Goal: Information Seeking & Learning: Learn about a topic

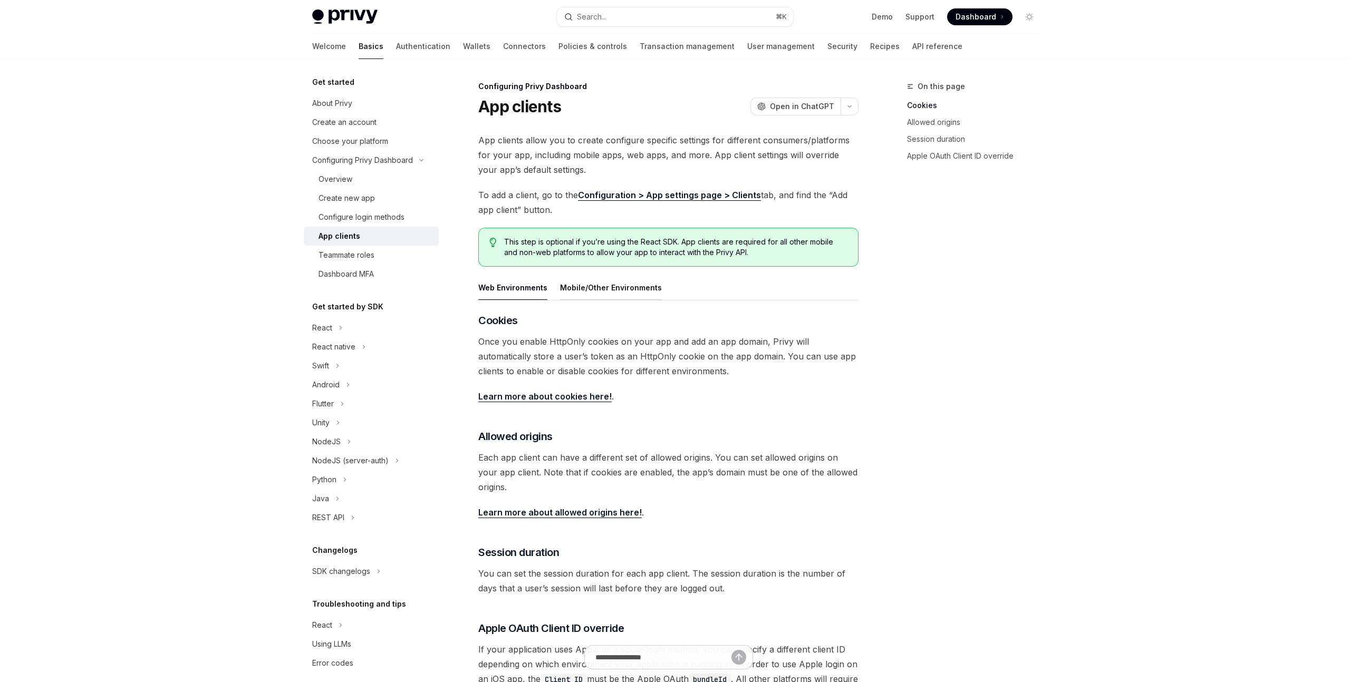
type textarea "*"
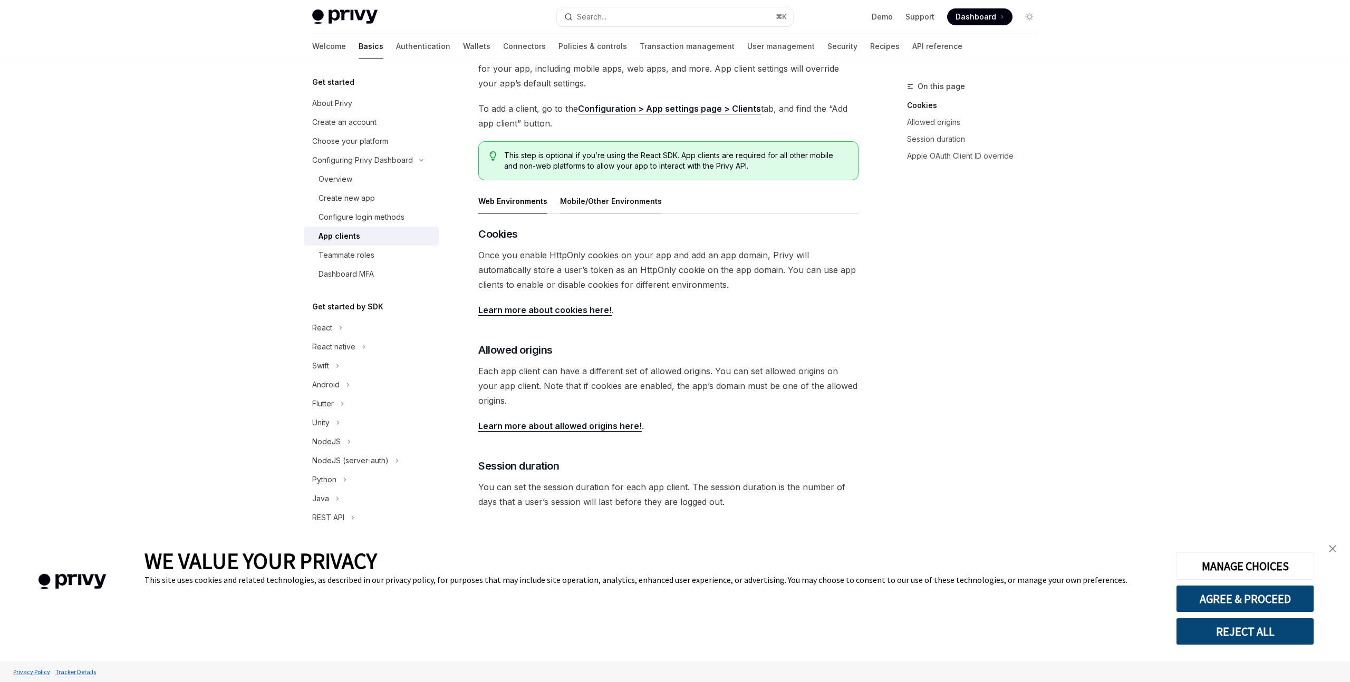
scroll to position [189, 0]
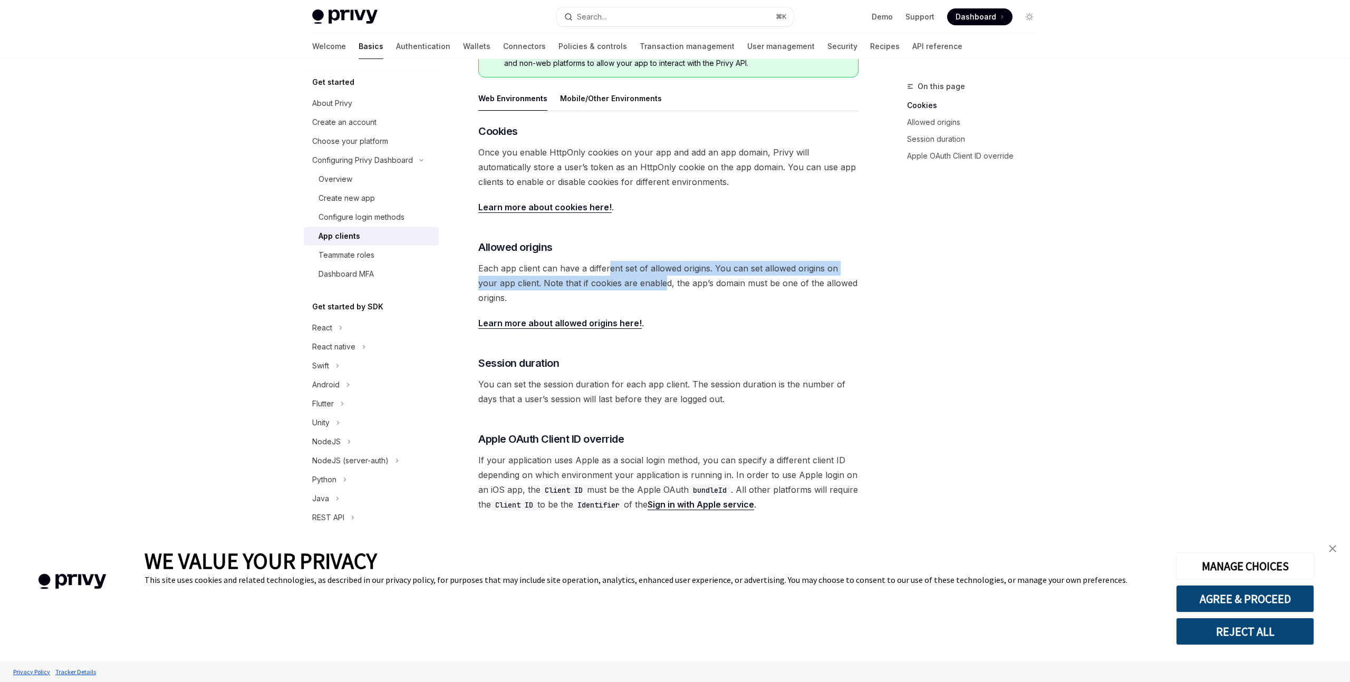
drag, startPoint x: 609, startPoint y: 270, endPoint x: 644, endPoint y: 284, distance: 37.1
click at [644, 284] on span "Each app client can have a different set of allowed origins. You can set allowe…" at bounding box center [668, 283] width 380 height 44
click at [656, 289] on span "Each app client can have a different set of allowed origins. You can set allowe…" at bounding box center [668, 283] width 380 height 44
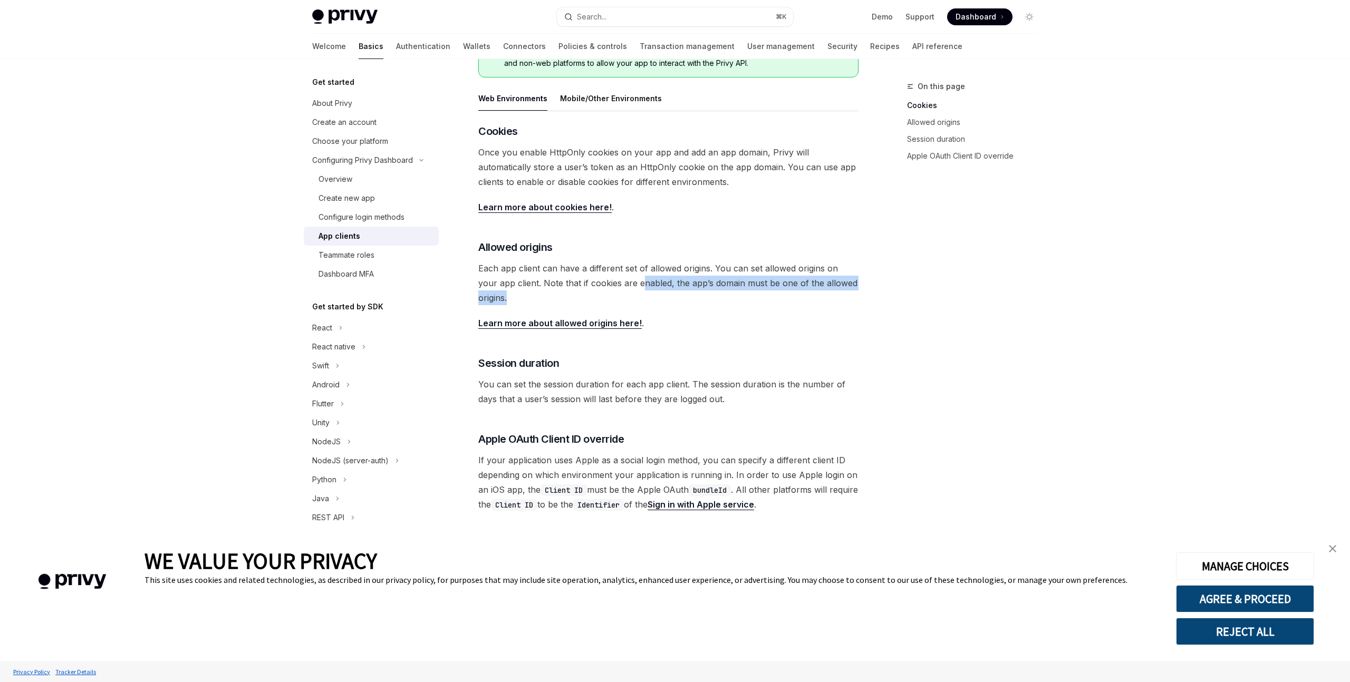
drag, startPoint x: 622, startPoint y: 282, endPoint x: 654, endPoint y: 296, distance: 35.2
click at [654, 296] on span "Each app client can have a different set of allowed origins. You can set allowe…" at bounding box center [668, 283] width 380 height 44
click at [670, 299] on span "Each app client can have a different set of allowed origins. You can set allowe…" at bounding box center [668, 283] width 380 height 44
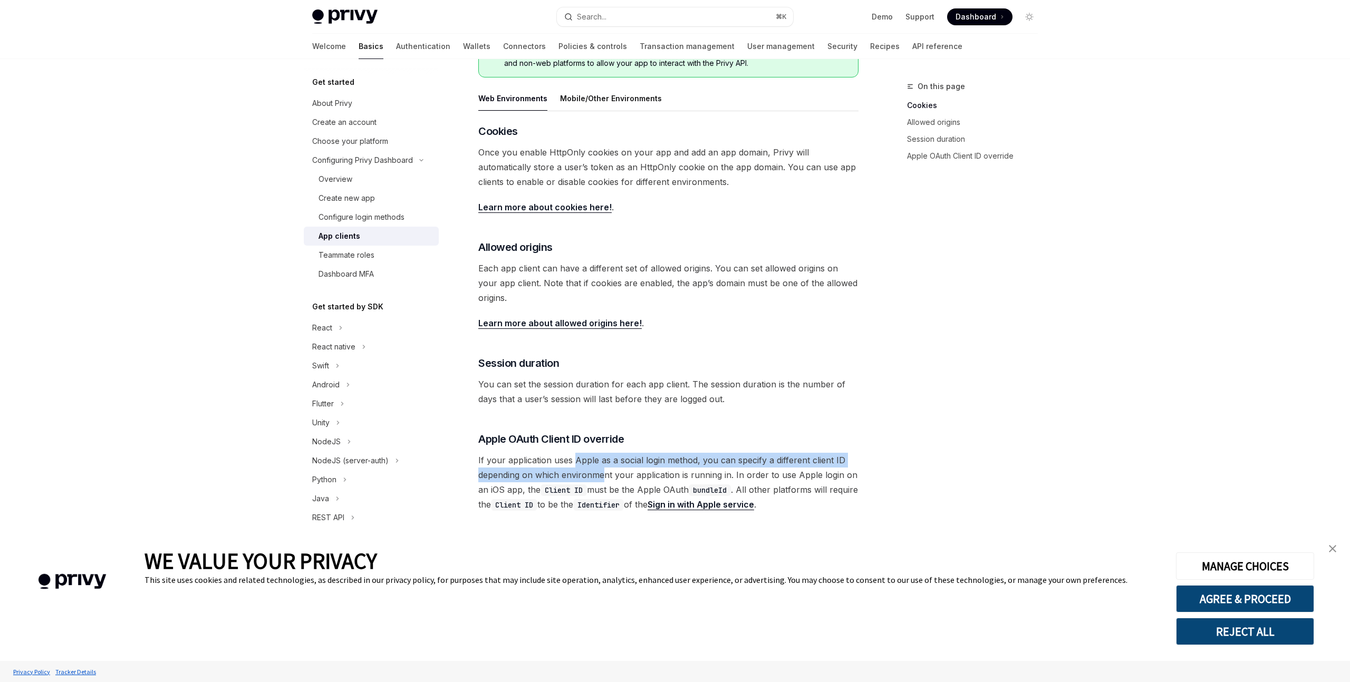
drag, startPoint x: 574, startPoint y: 463, endPoint x: 605, endPoint y: 473, distance: 32.8
click at [605, 473] on span "If your application uses Apple as a social login method, you can specify a diff…" at bounding box center [668, 482] width 380 height 59
click at [623, 473] on span "If your application uses Apple as a social login method, you can specify a diff…" at bounding box center [668, 482] width 380 height 59
drag, startPoint x: 623, startPoint y: 473, endPoint x: 644, endPoint y: 484, distance: 24.0
click at [644, 484] on span "If your application uses Apple as a social login method, you can specify a diff…" at bounding box center [668, 482] width 380 height 59
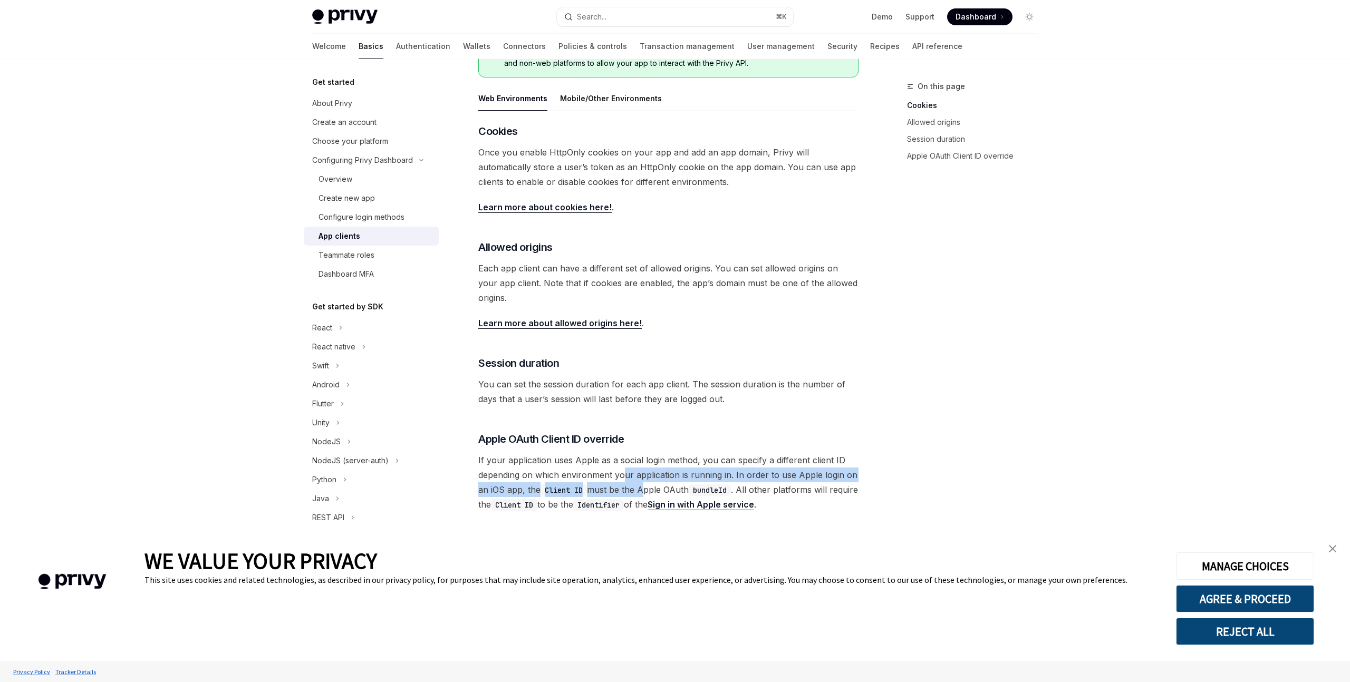
click at [647, 486] on span "If your application uses Apple as a social login method, you can specify a diff…" at bounding box center [668, 482] width 380 height 59
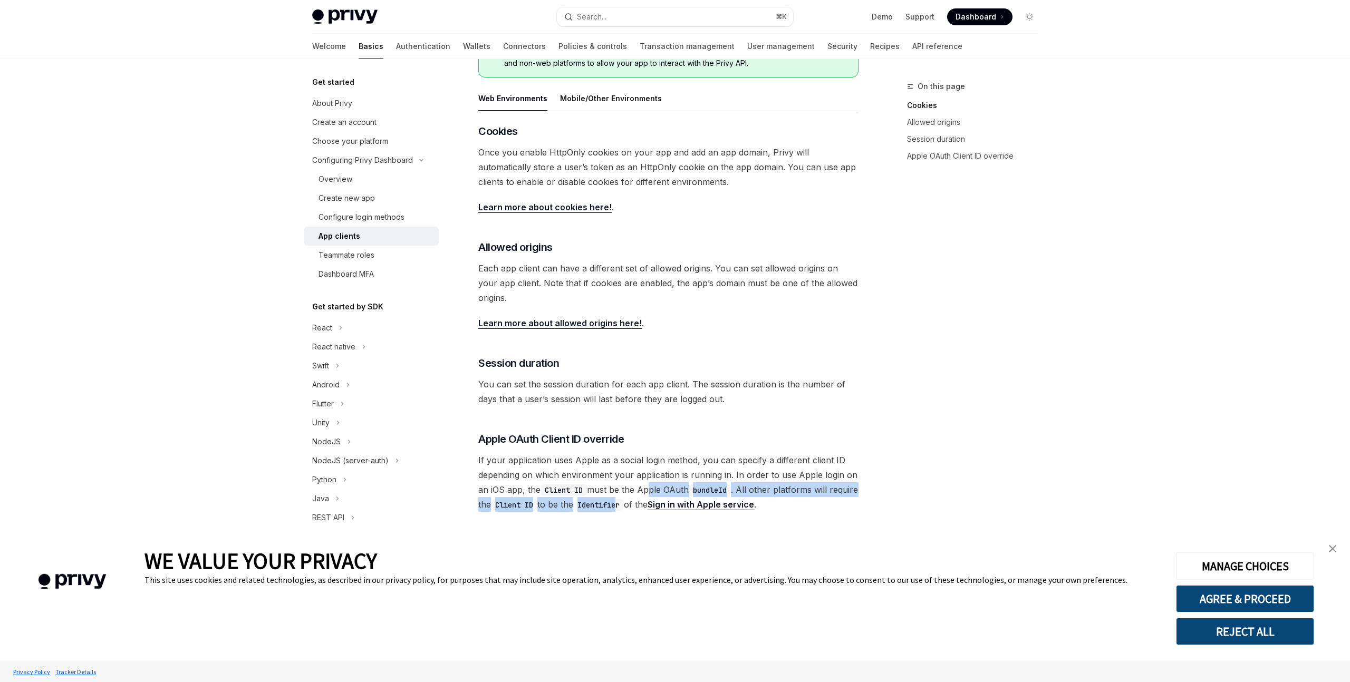
drag, startPoint x: 647, startPoint y: 486, endPoint x: 656, endPoint y: 501, distance: 18.4
click at [656, 501] on span "If your application uses Apple as a social login method, you can specify a diff…" at bounding box center [668, 482] width 380 height 59
click at [624, 505] on code "Identifier" at bounding box center [598, 505] width 51 height 12
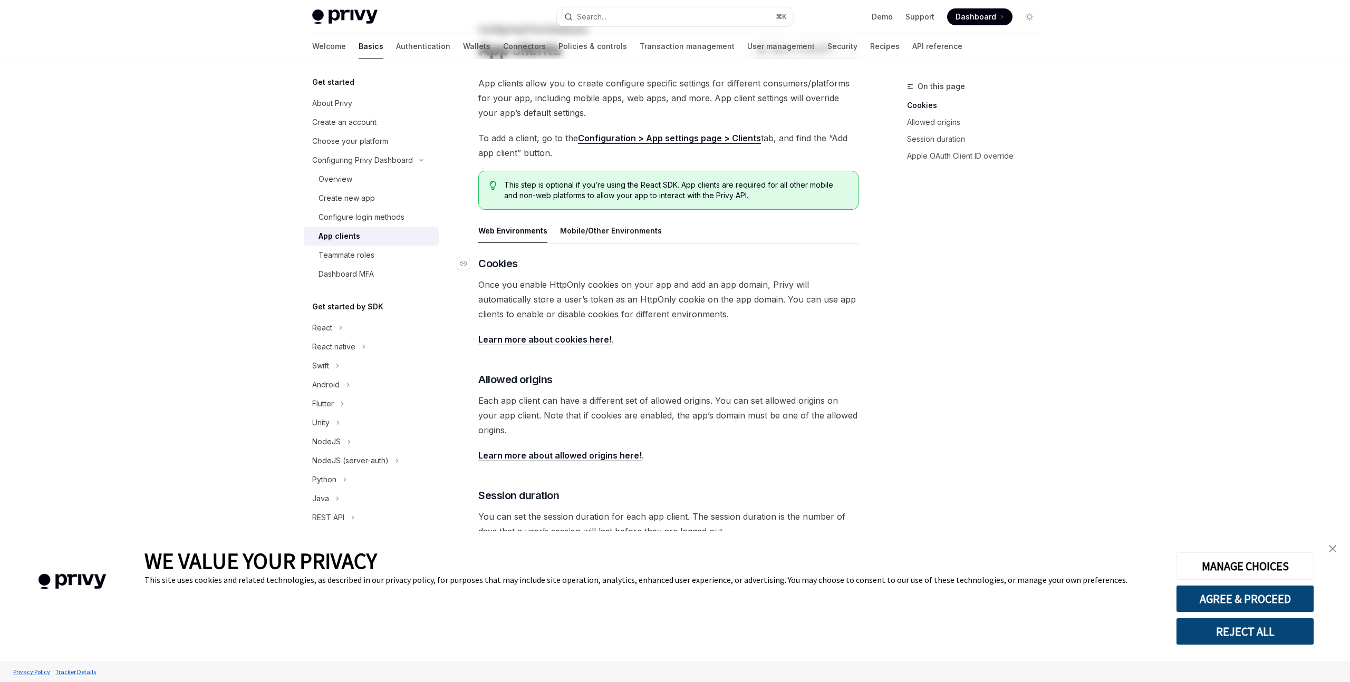
scroll to position [0, 0]
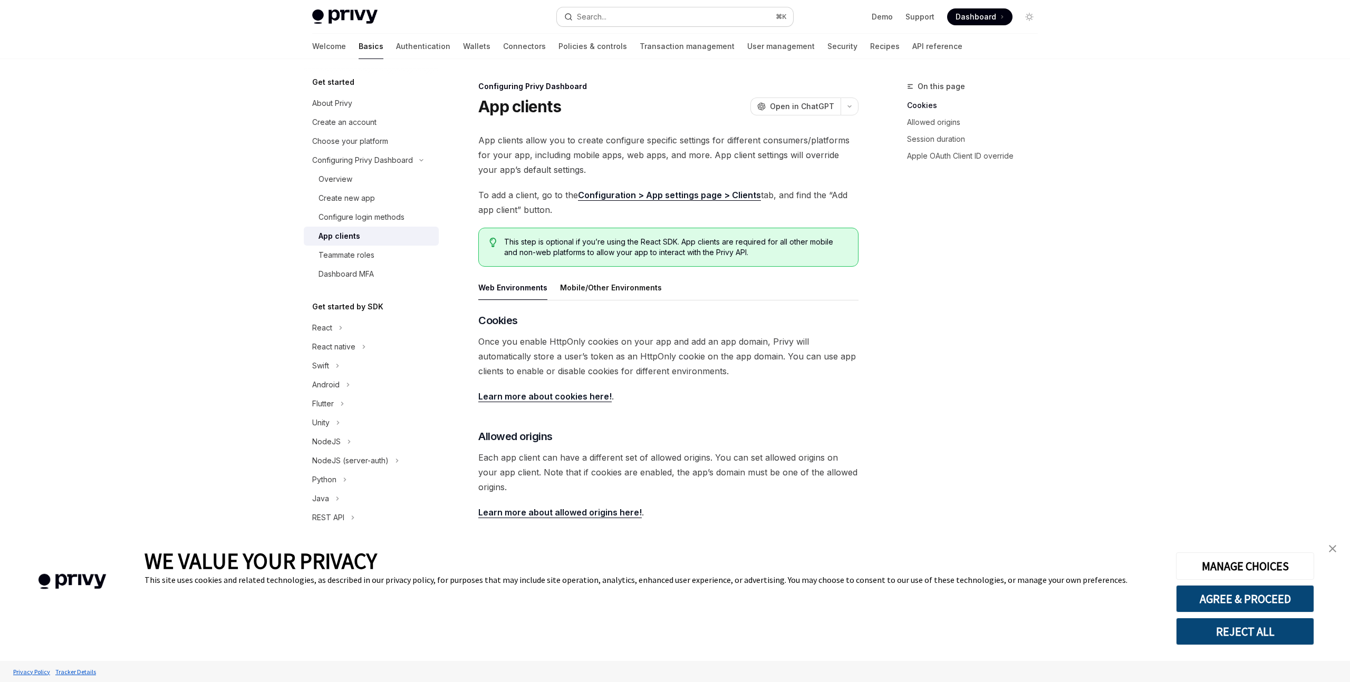
click at [627, 17] on button "Search... ⌘ K" at bounding box center [675, 16] width 236 height 19
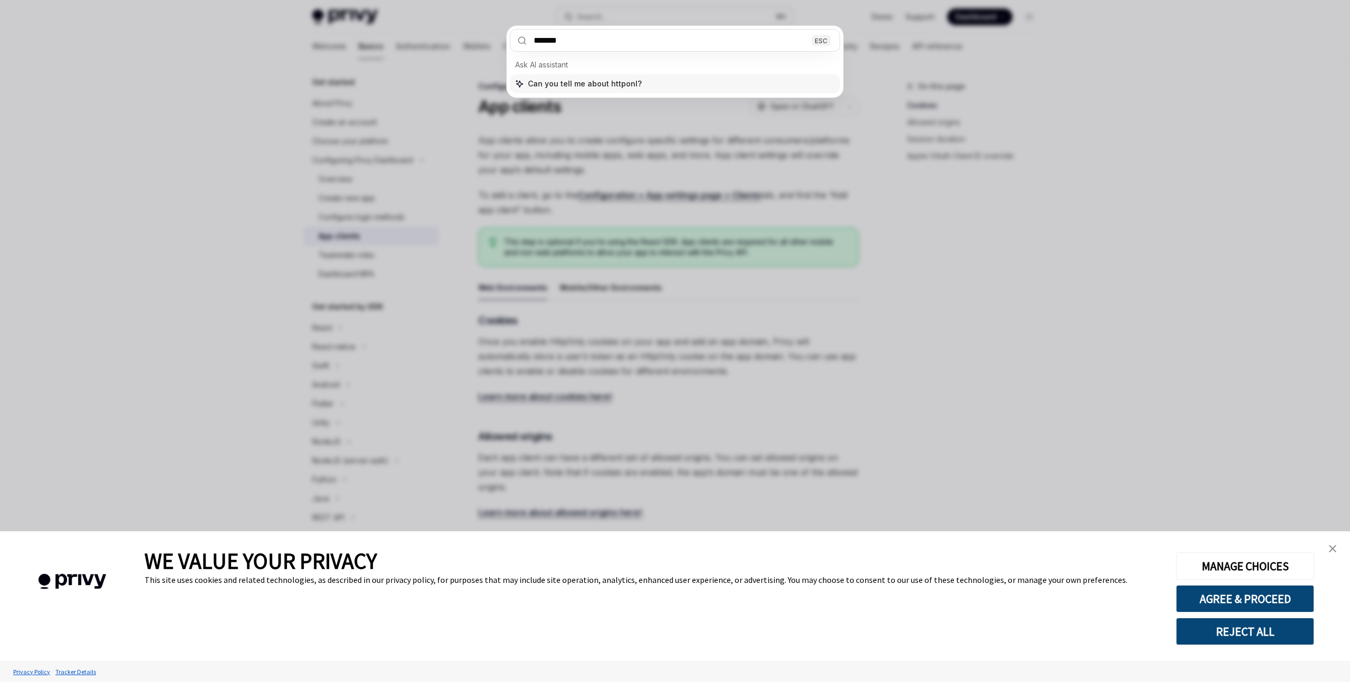
type input "********"
type textarea "*"
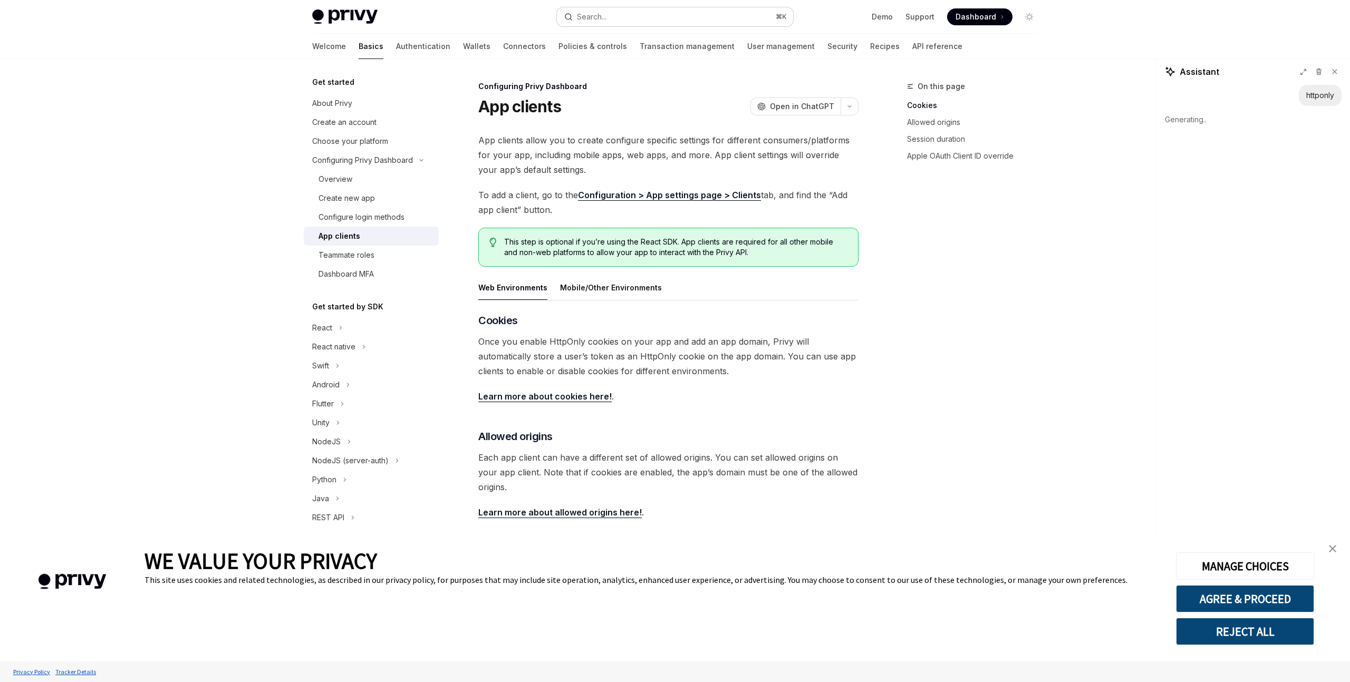
click at [645, 15] on button "Search... ⌘ K" at bounding box center [675, 16] width 236 height 19
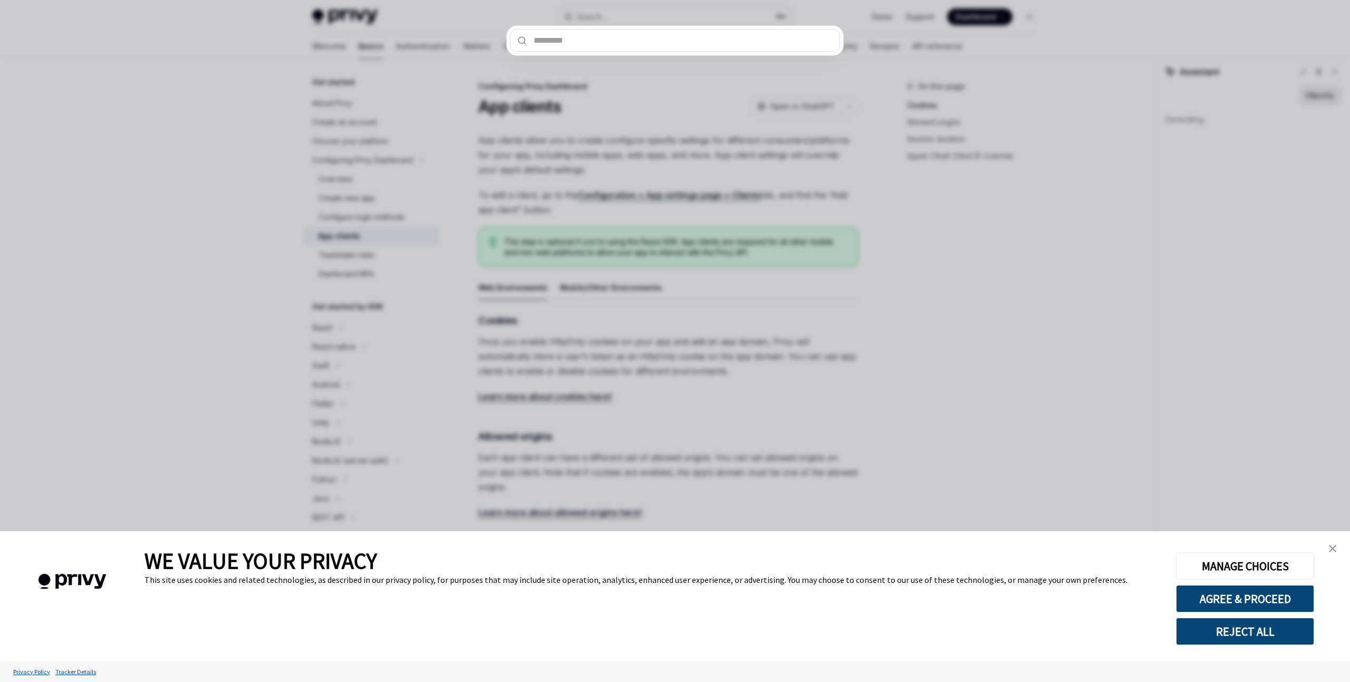
type input "*"
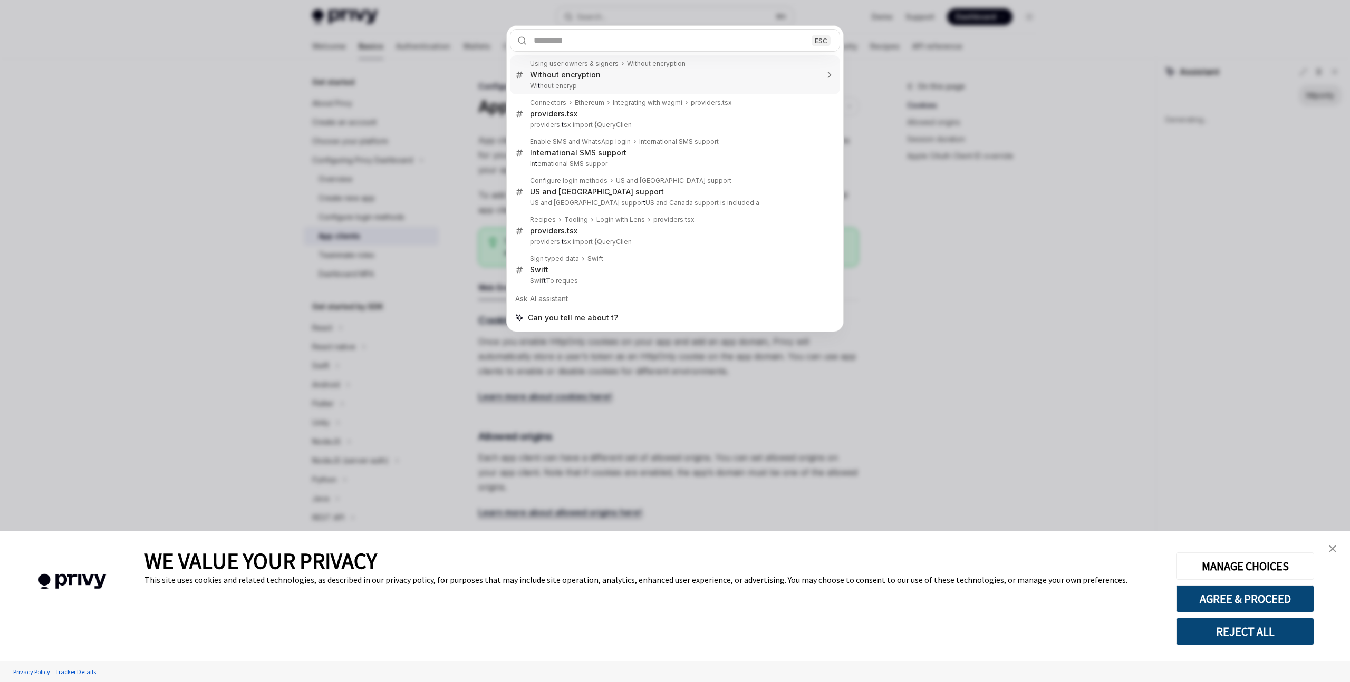
type textarea "*"
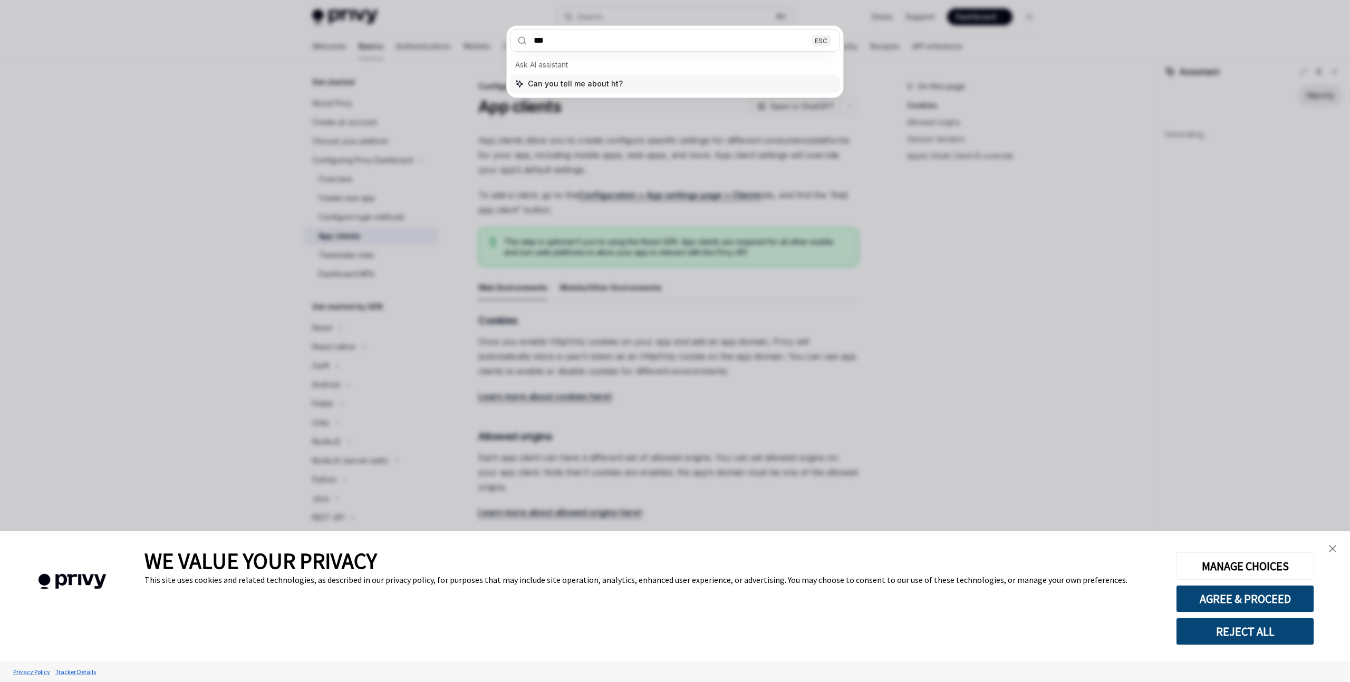
type input "****"
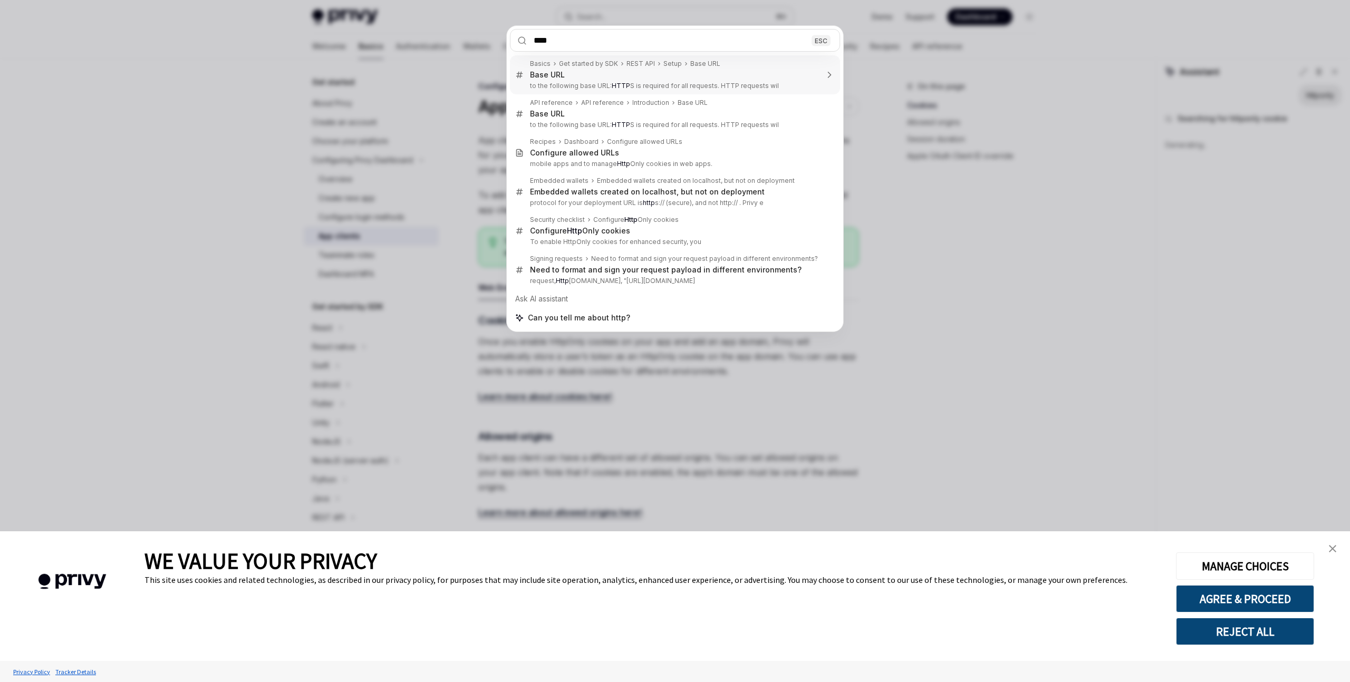
type textarea "*"
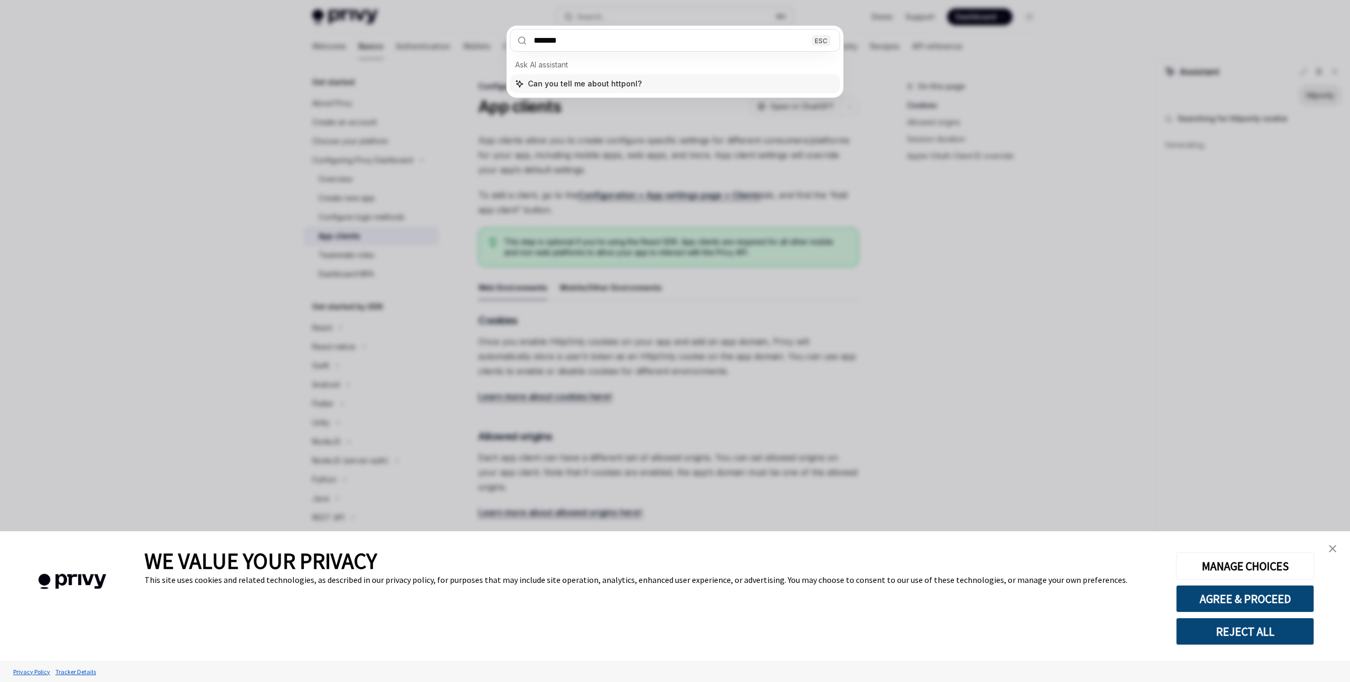
type input "********"
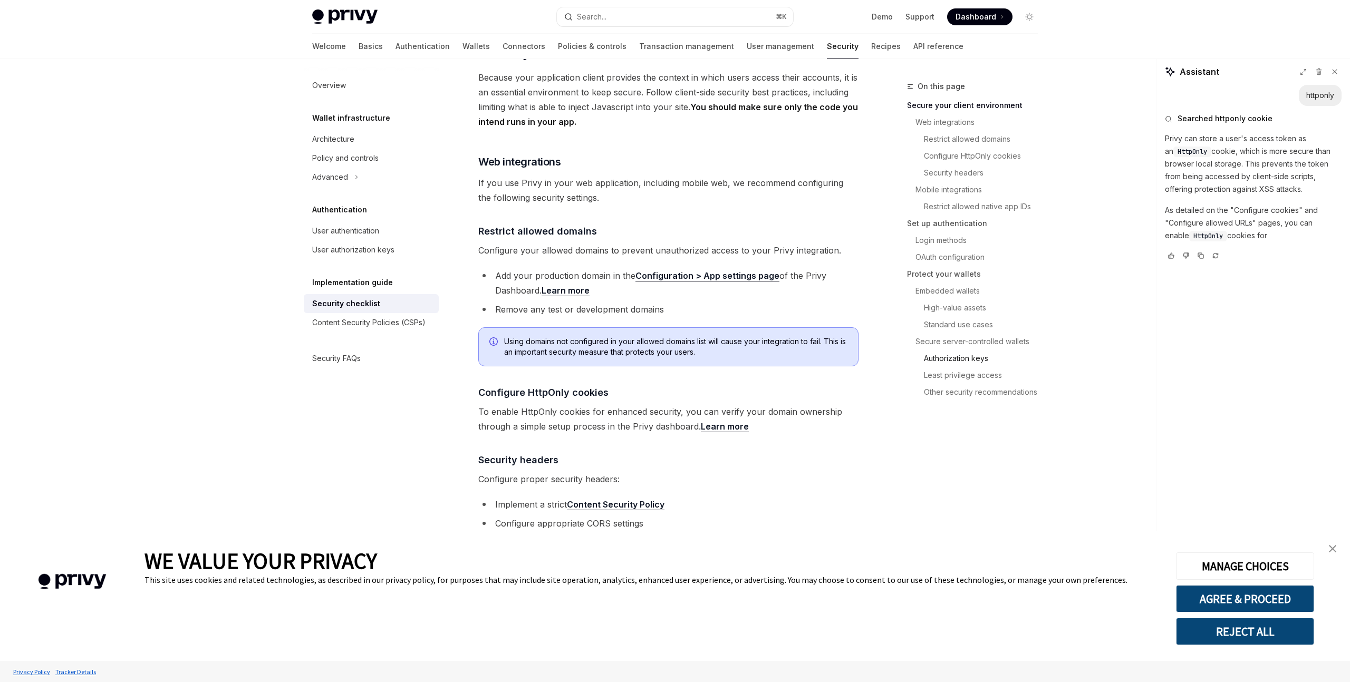
scroll to position [229, 0]
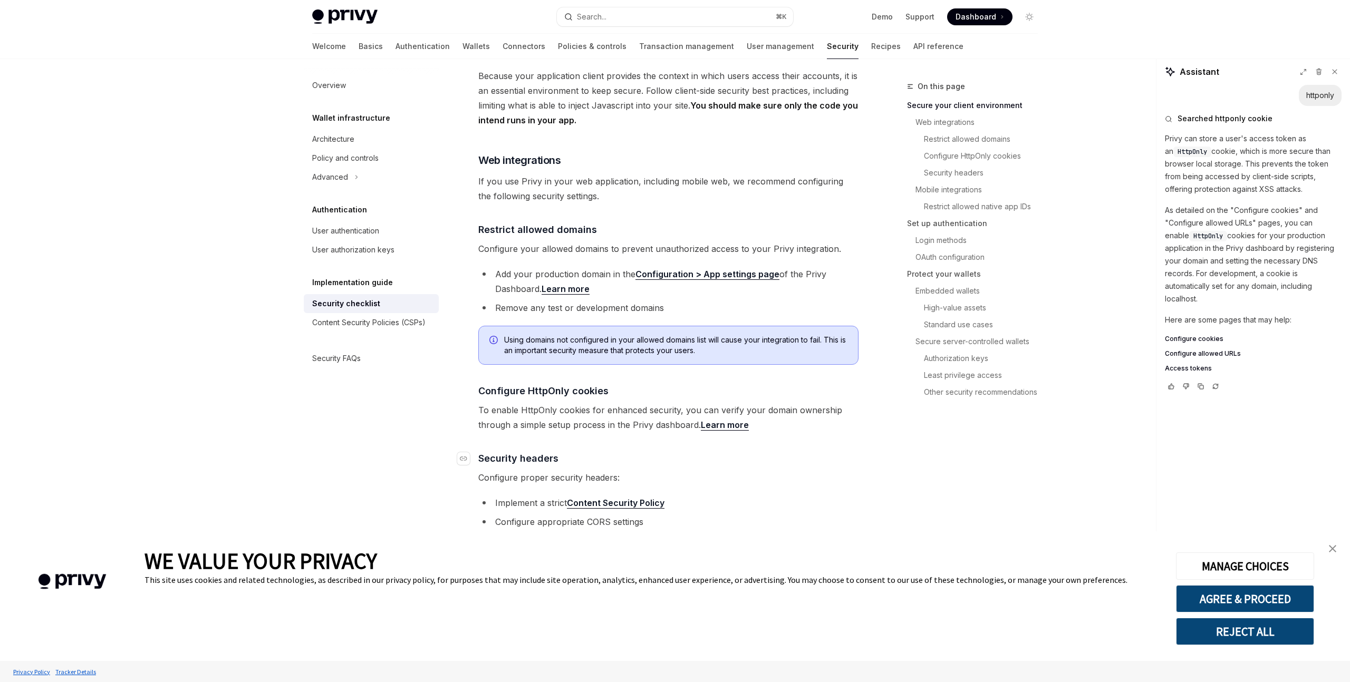
type textarea "*"
